Goal: Check status: Check status

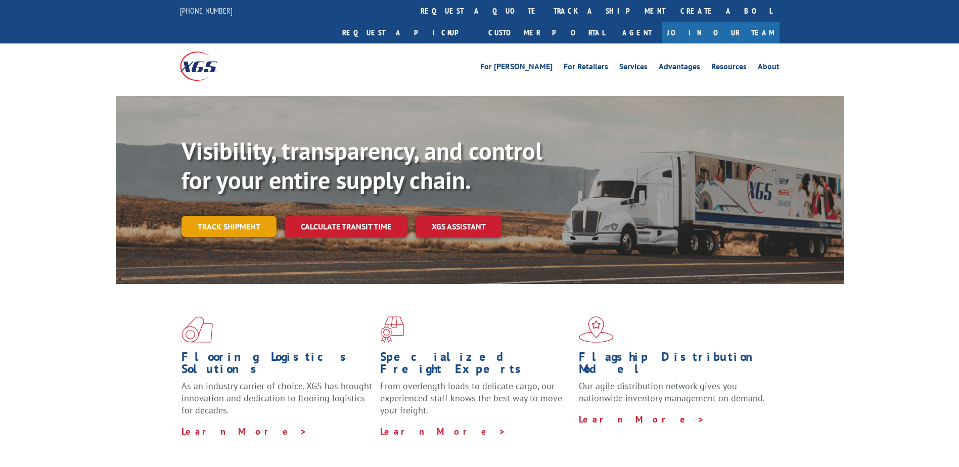
click at [233, 216] on link "Track shipment" at bounding box center [228, 226] width 95 height 21
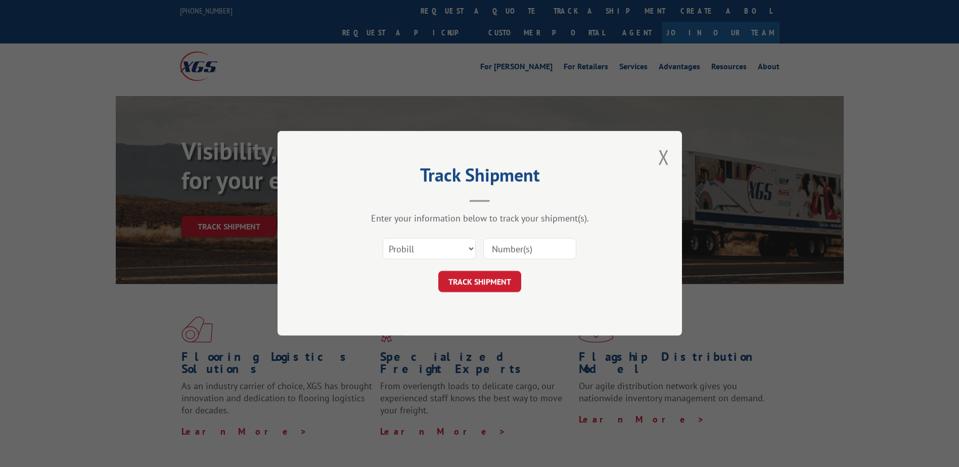
click at [516, 252] on input at bounding box center [529, 249] width 93 height 21
paste input "17604605"
type input "17604605"
click at [477, 278] on button "TRACK SHIPMENT" at bounding box center [479, 281] width 83 height 21
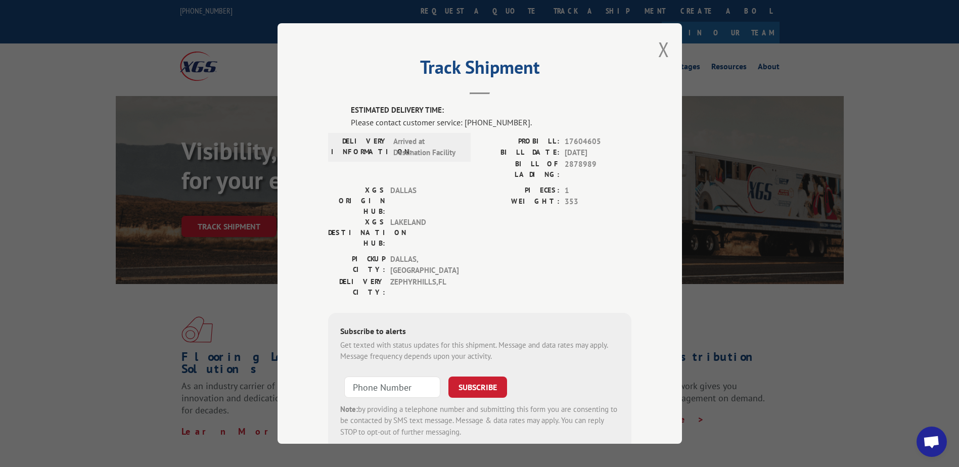
click at [924, 444] on span "Open chat" at bounding box center [931, 443] width 17 height 14
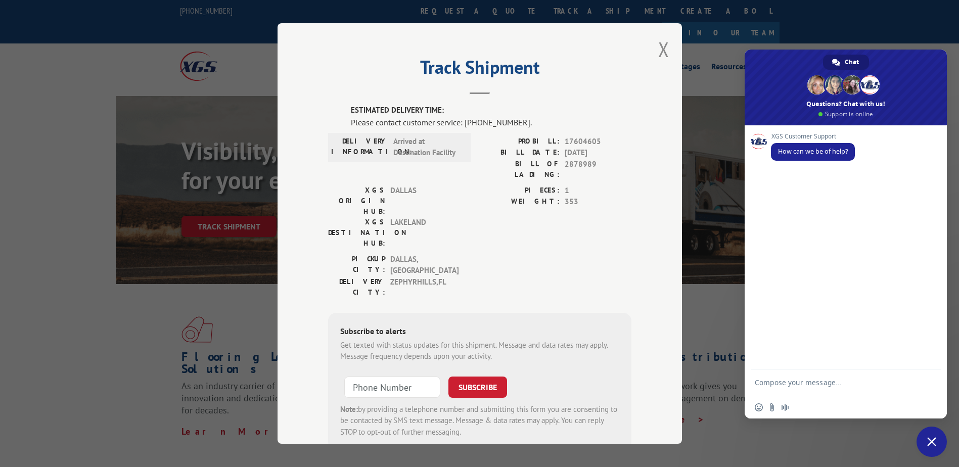
click at [822, 385] on textarea "Compose your message..." at bounding box center [835, 387] width 160 height 18
type textarea "can you please give me an update on pro#17604605>"
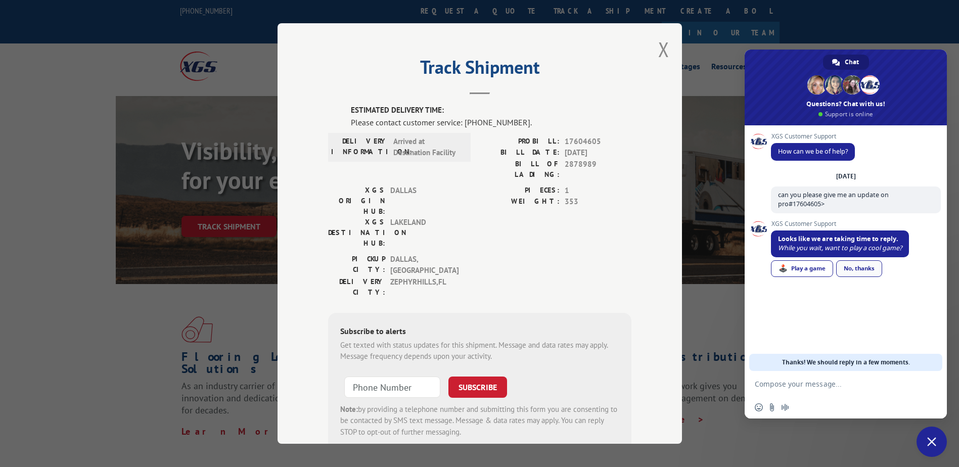
click at [860, 273] on div "No, thanks" at bounding box center [859, 268] width 46 height 17
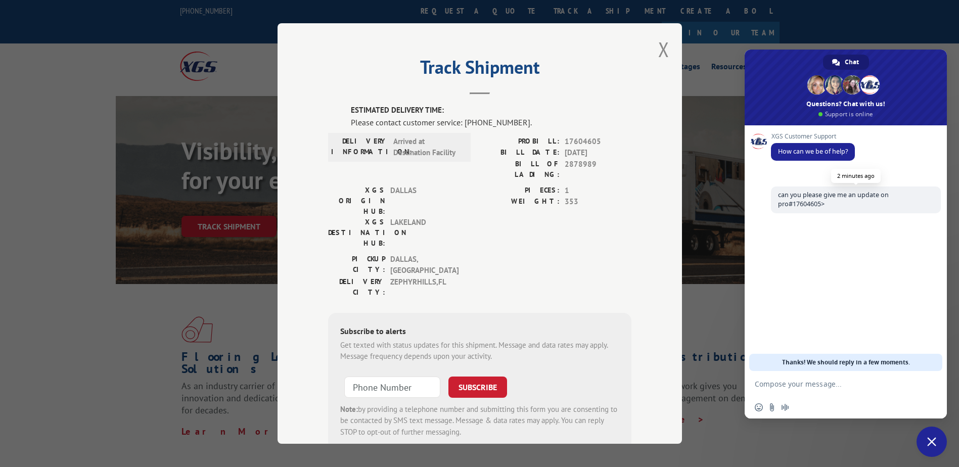
drag, startPoint x: 819, startPoint y: 214, endPoint x: 847, endPoint y: 195, distance: 33.5
click at [822, 213] on div "[DATE] can you please give me an update on pro#17604605> 2 minutes ago" at bounding box center [856, 198] width 170 height 53
drag, startPoint x: 829, startPoint y: 204, endPoint x: 775, endPoint y: 197, distance: 54.0
click at [775, 197] on span "can you please give me an update on pro#17604605>" at bounding box center [856, 199] width 170 height 27
copy span "can you please give me an update on pro#17604605>"
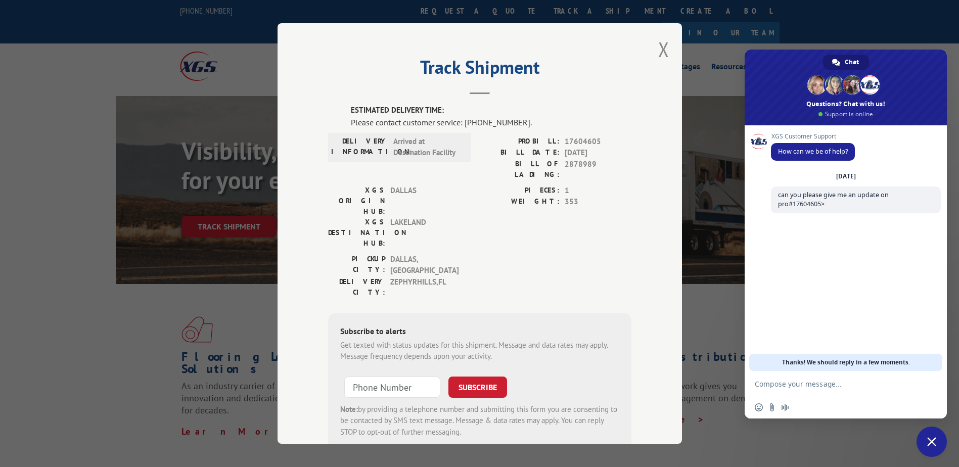
click at [790, 382] on textarea "Compose your message..." at bounding box center [835, 384] width 160 height 9
paste textarea "can you please give me an update on pro#17604605>"
type textarea "can you please give me an update on pro#17604605?"
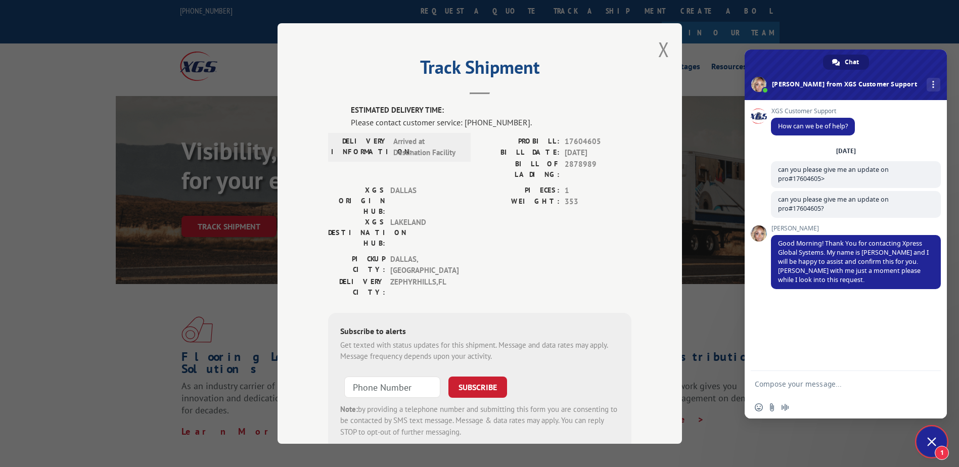
click at [810, 393] on form at bounding box center [835, 384] width 160 height 27
click at [788, 380] on textarea "Compose your message..." at bounding box center [835, 384] width 160 height 9
type textarea "ok thank you take your time"
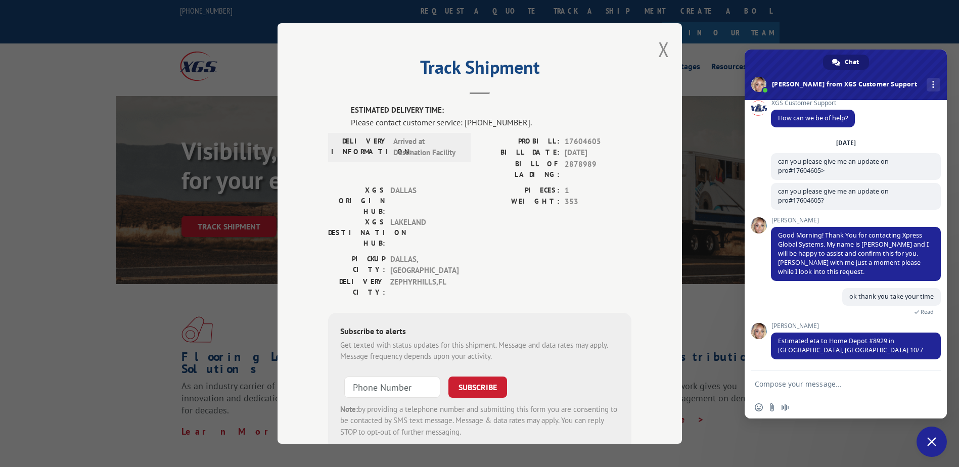
click at [811, 386] on textarea "Compose your message..." at bounding box center [835, 384] width 160 height 9
type textarea "ok thank you!"
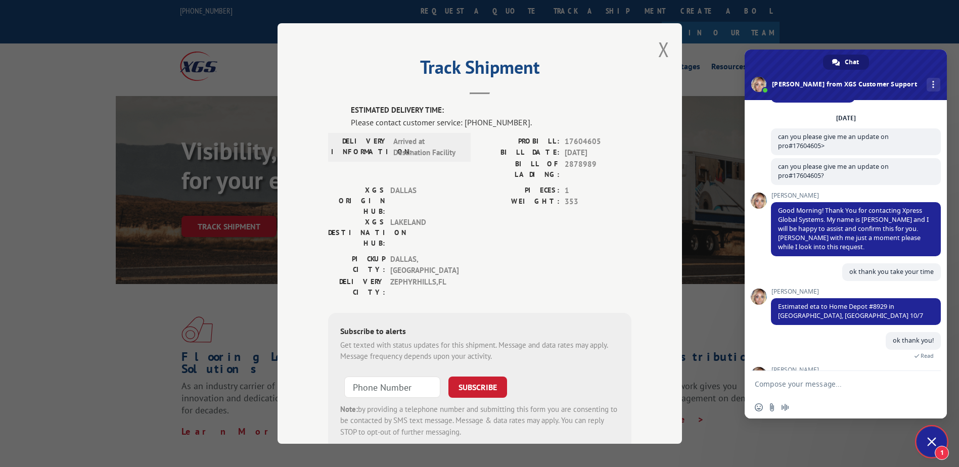
scroll to position [134, 0]
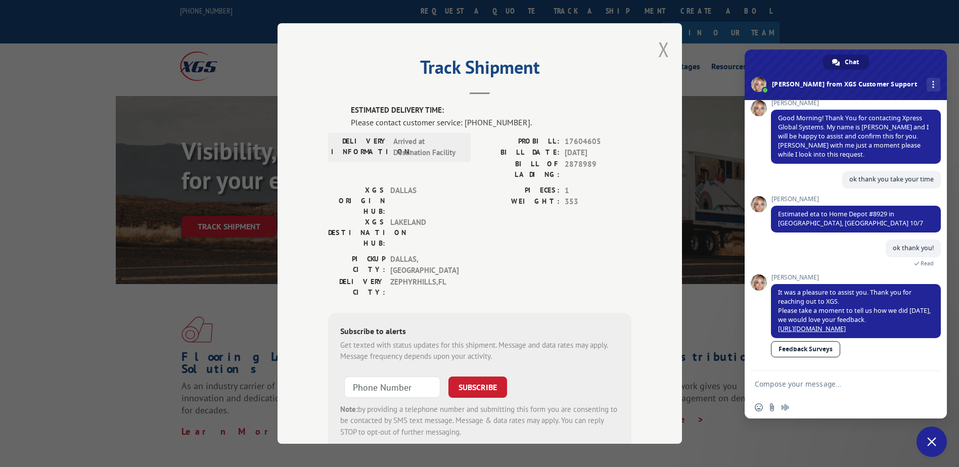
click at [658, 41] on button "Close modal" at bounding box center [663, 49] width 11 height 27
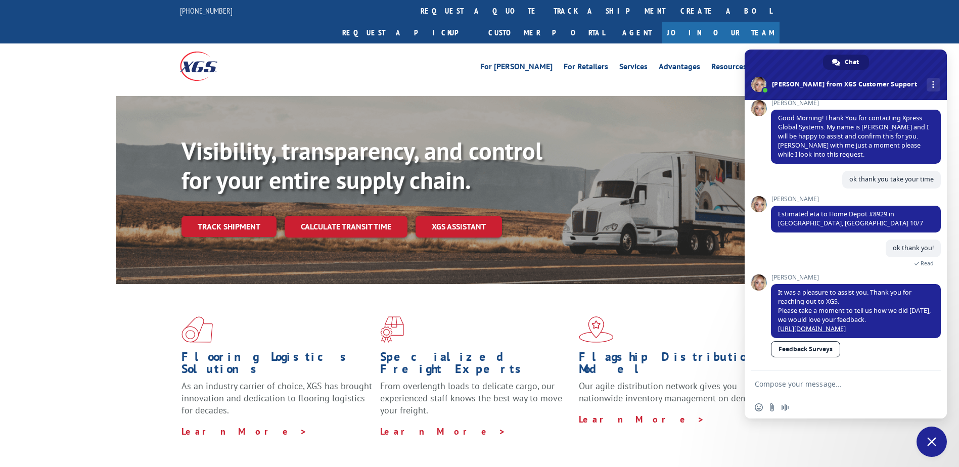
click at [203, 193] on div "Visibility, transparency, and control for your entire supply chain. Track shipm…" at bounding box center [512, 206] width 662 height 141
click at [208, 216] on link "Track shipment" at bounding box center [228, 226] width 95 height 21
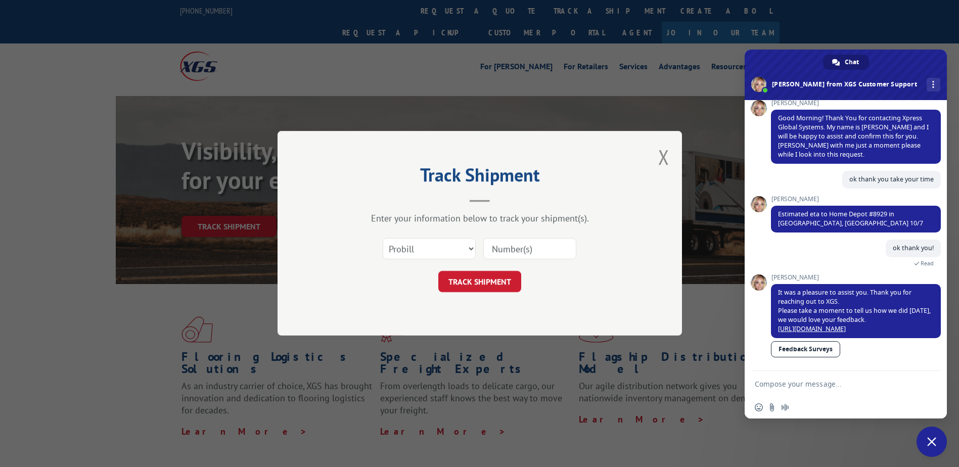
click at [511, 244] on input at bounding box center [529, 249] width 93 height 21
paste input "17323303"
type input "17323303"
click at [488, 278] on button "TRACK SHIPMENT" at bounding box center [479, 281] width 83 height 21
